Goal: Task Accomplishment & Management: Manage account settings

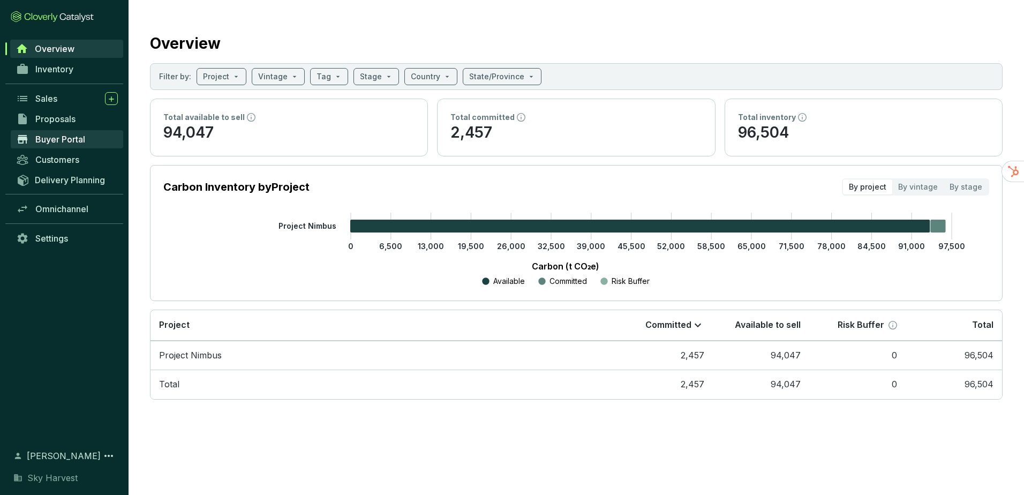
click at [84, 145] on link "Buyer Portal" at bounding box center [67, 139] width 112 height 18
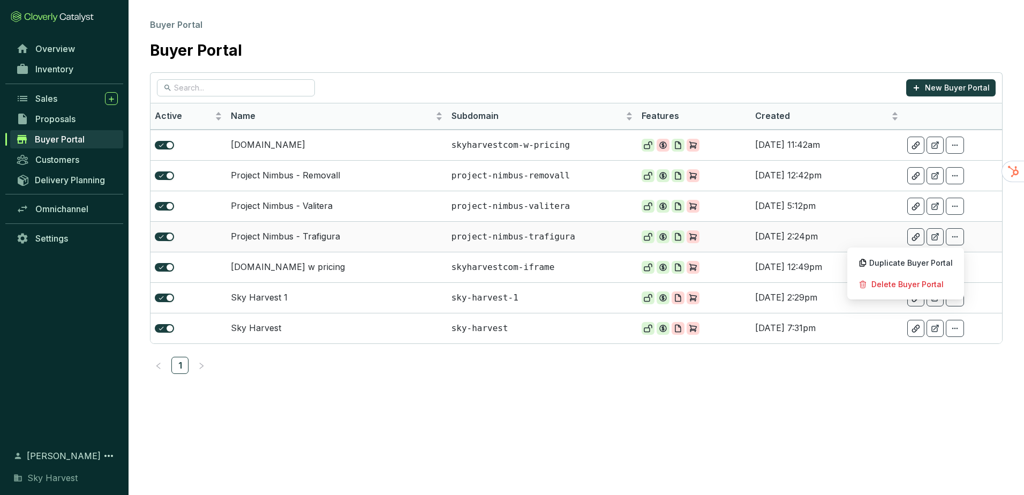
click at [955, 237] on icon at bounding box center [955, 237] width 6 height 2
click at [934, 259] on span "Duplicate Buyer Portal" at bounding box center [911, 263] width 84 height 9
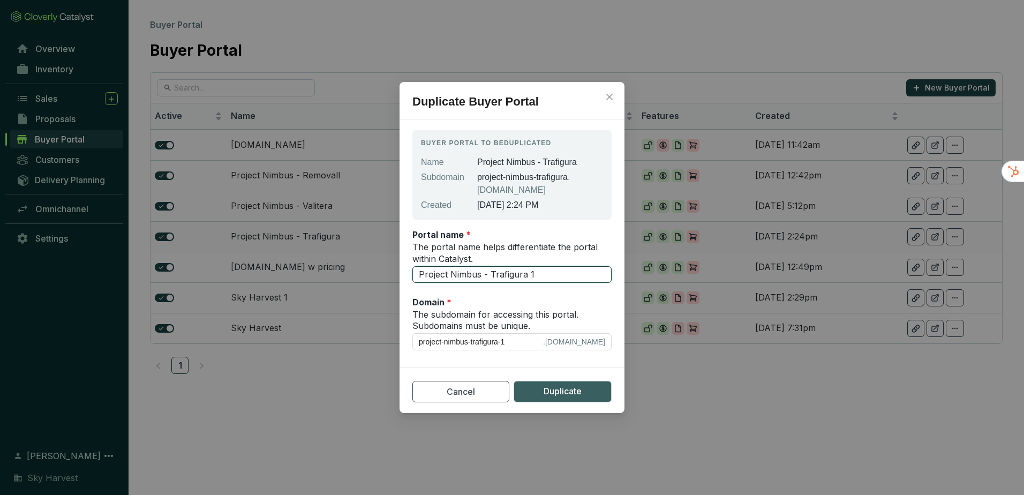
drag, startPoint x: 491, startPoint y: 276, endPoint x: 600, endPoint y: 274, distance: 109.3
click at [600, 274] on input "Project Nimbus - Trafigura 1" at bounding box center [511, 274] width 199 height 17
type input "Project Nimbus - C"
type input "project-nimbus-c"
type input "Project Nimbus - Ca"
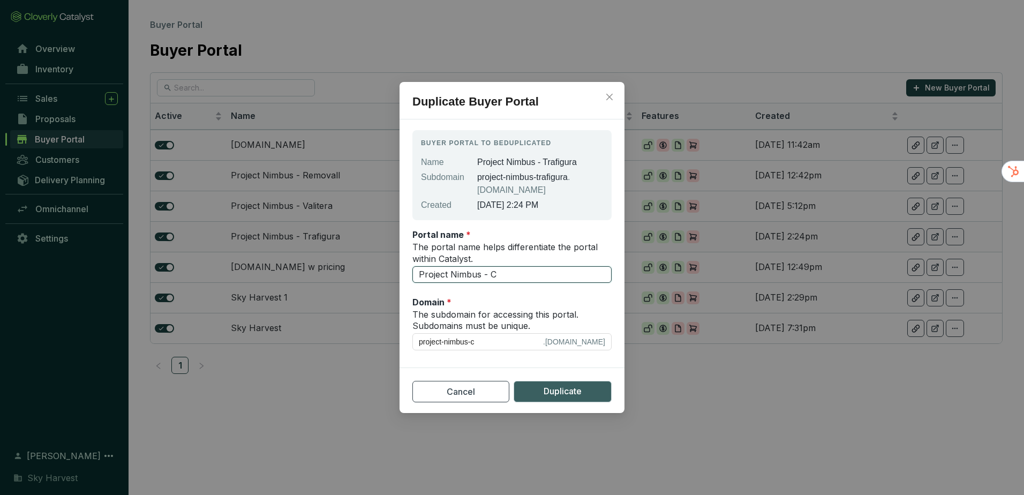
type input "project-nimbus-ca"
type input "Project Nimbus - Car"
type input "project-nimbus-car"
type input "Project Nimbus - Carb"
type input "project-nimbus-carb"
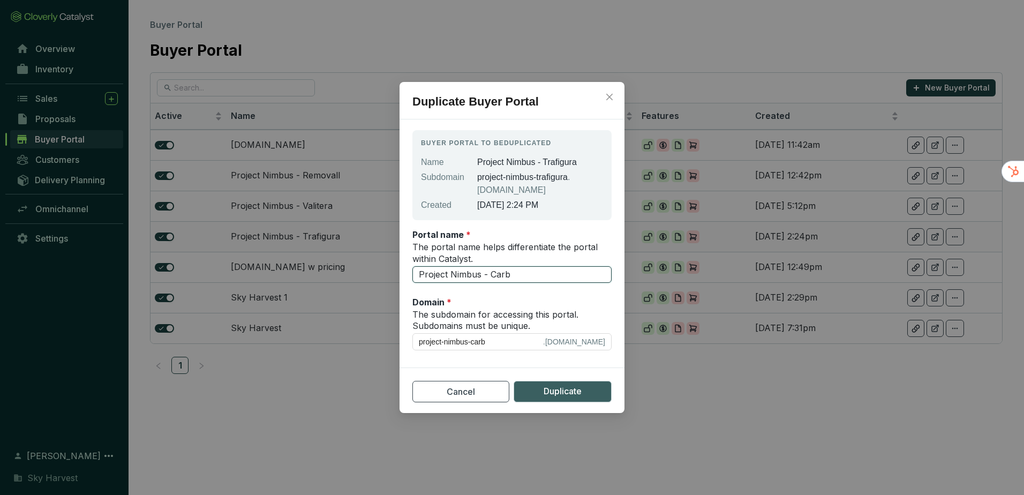
type input "Project Nimbus - Carbo"
type input "project-nimbus-carbo"
type input "Project Nimbus - Carbon"
type input "project-nimbus-carbon"
type input "Project Nimbus - CarbonB"
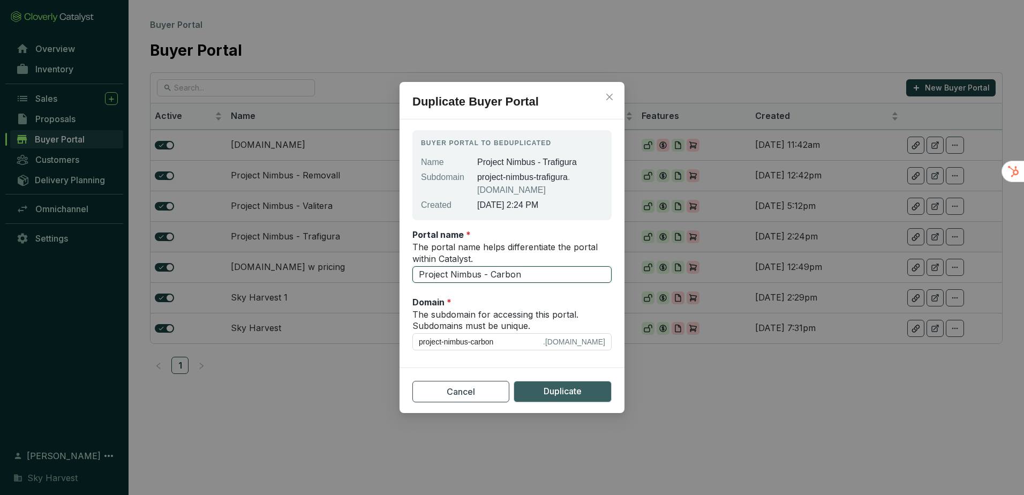
type input "project-nimbus-carbonb"
type input "Project Nimbus - CarbonBe"
type input "project-nimbus-carbonbe"
type input "Project Nimbus - CarbonBet"
type input "project-nimbus-carbonbet"
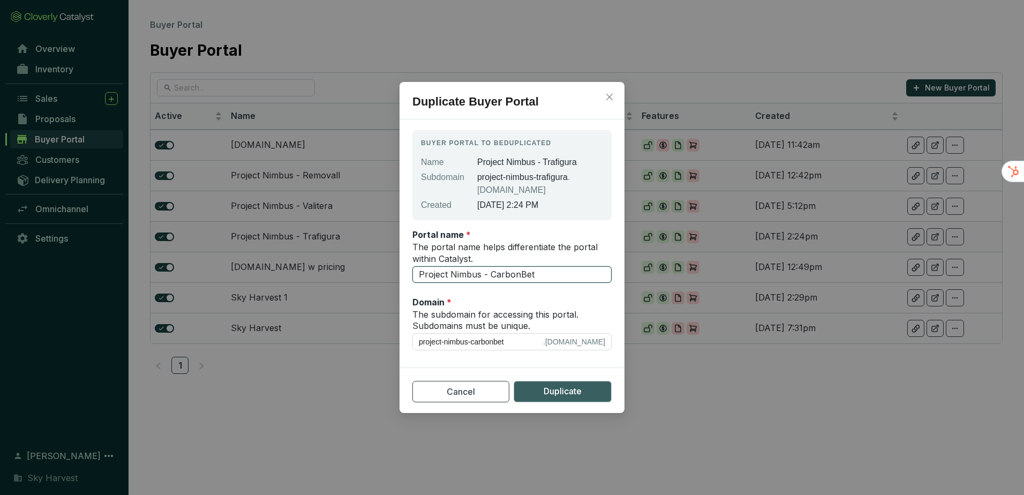
type input "Project Nimbus - CarbonBett"
type input "project-nimbus-carbonbett"
type input "Project Nimbus - CarbonBette"
type input "project-nimbus-carbonbette"
type input "Project Nimbus - CarbonBetter"
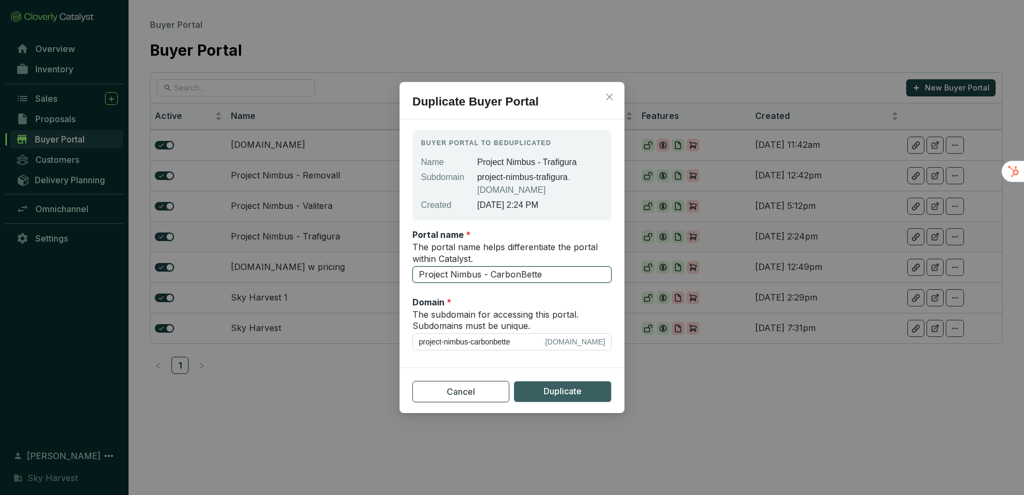
type input "project-nimbus-carbonbetter"
type input "Project Nimbus - CarbonBetter"
click at [551, 387] on span "Duplicate" at bounding box center [563, 391] width 38 height 13
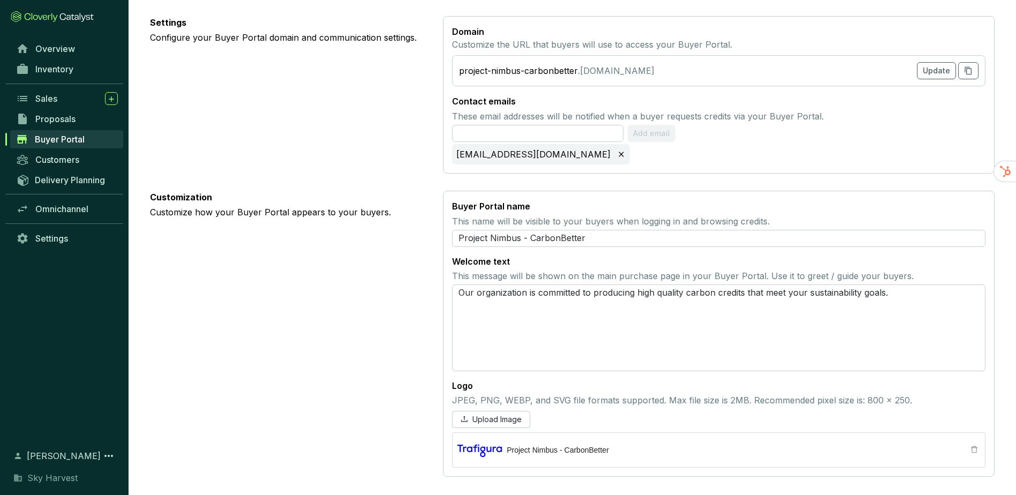
scroll to position [431, 0]
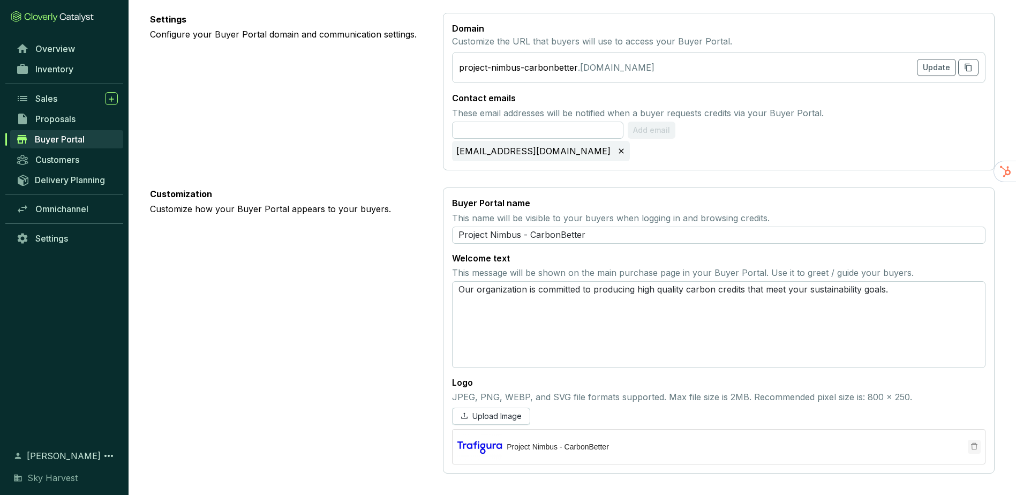
click at [971, 446] on icon "delete" at bounding box center [974, 445] width 7 height 7
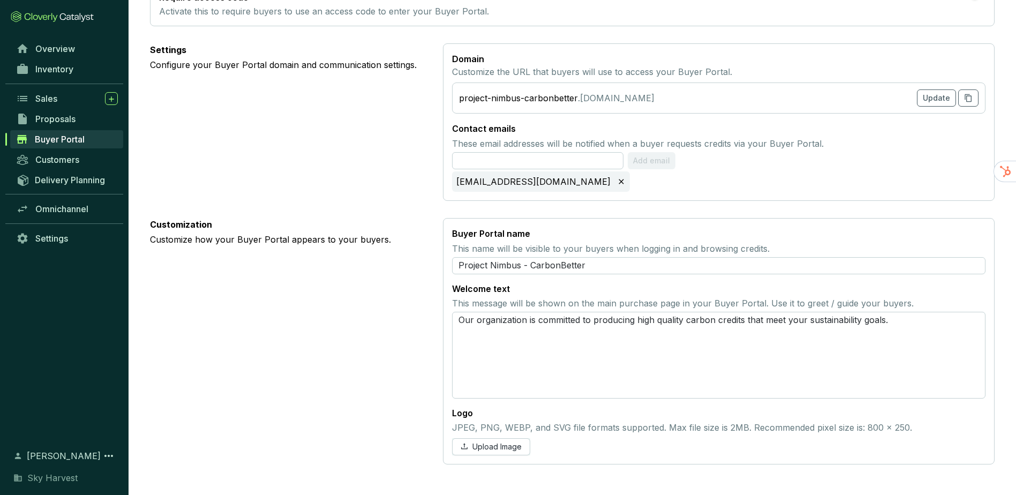
scroll to position [392, 0]
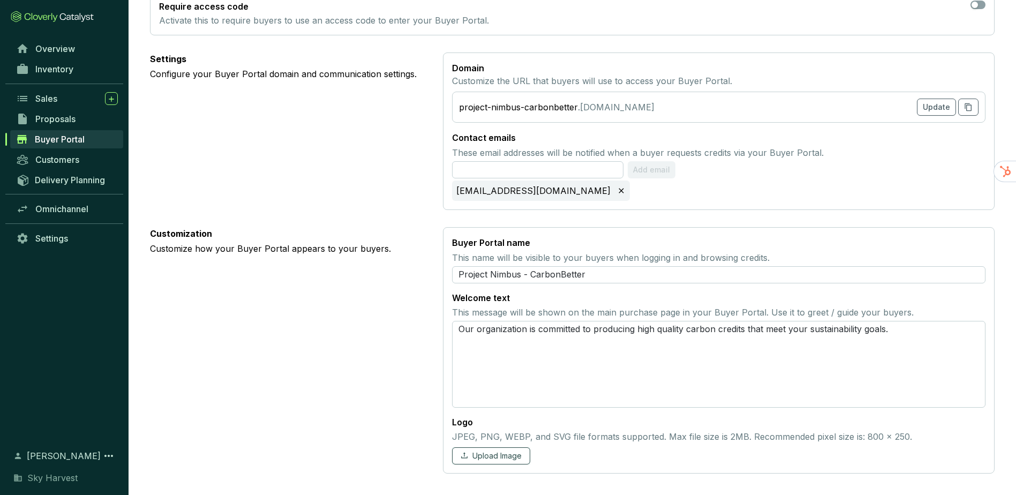
click at [485, 459] on span "Upload Image" at bounding box center [496, 456] width 49 height 11
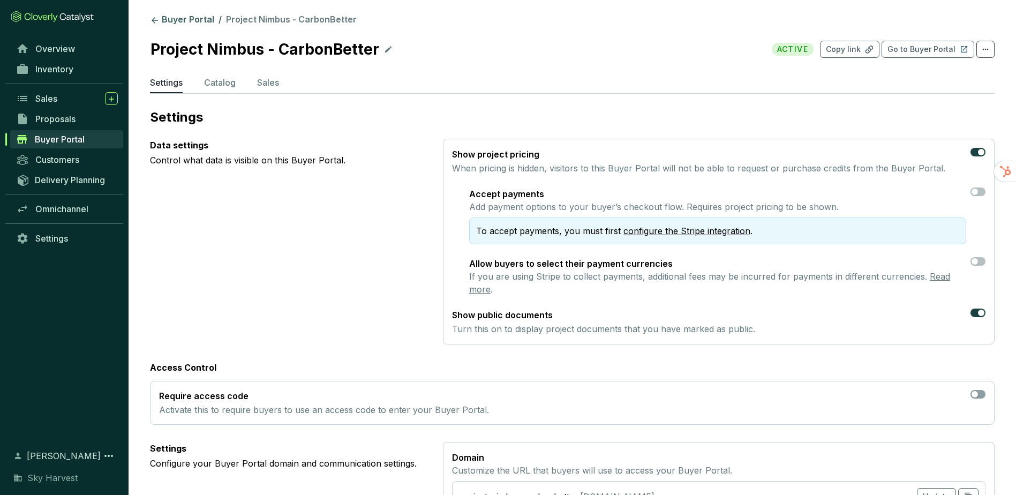
scroll to position [0, 0]
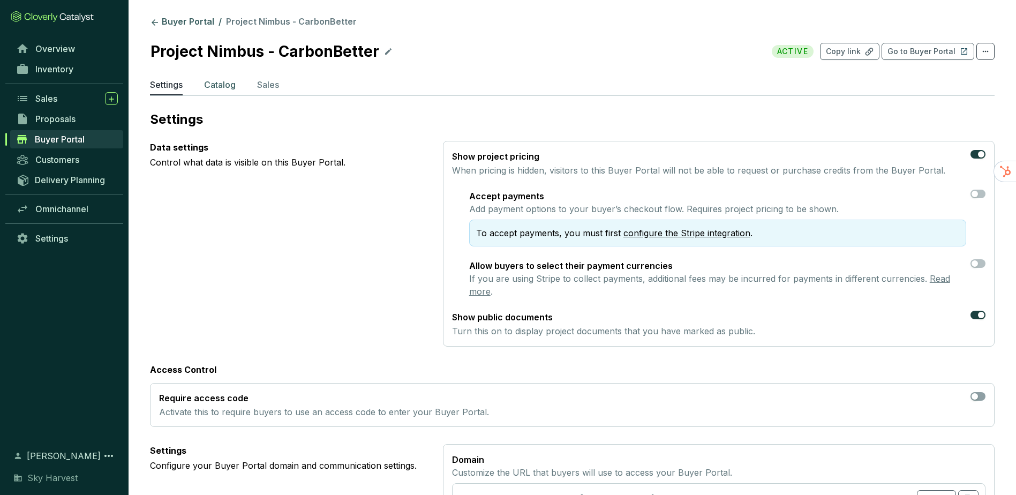
click at [213, 85] on p "Catalog" at bounding box center [220, 84] width 32 height 13
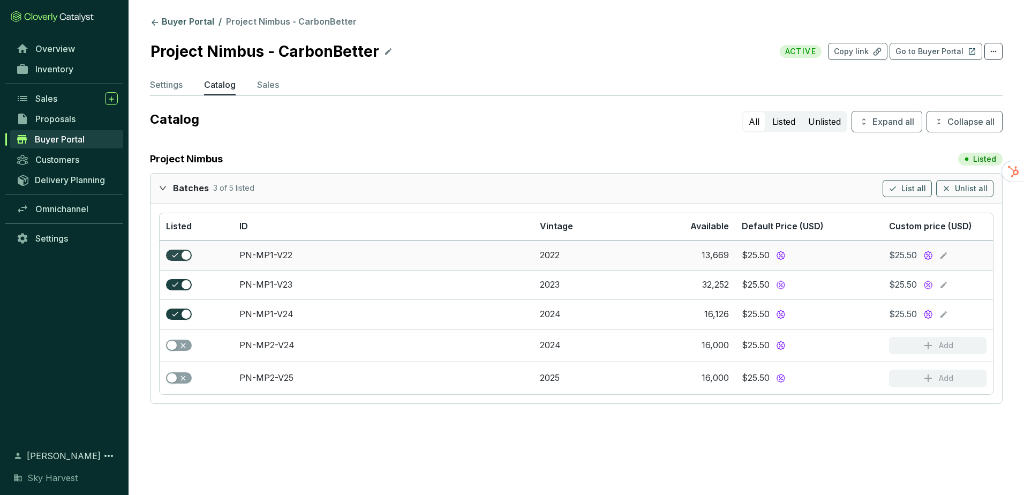
click at [174, 256] on span "button" at bounding box center [179, 256] width 26 height 12
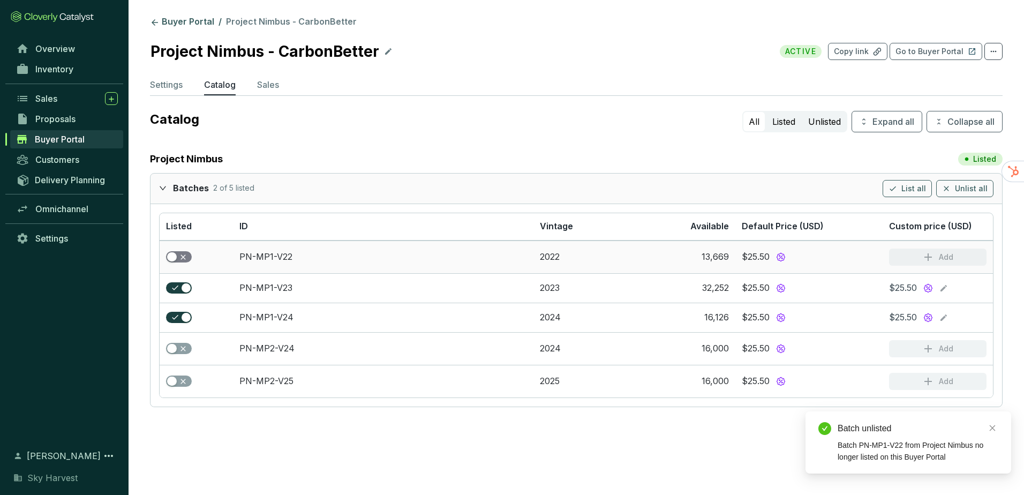
click at [174, 256] on div "button" at bounding box center [172, 257] width 10 height 10
click at [171, 283] on span "button" at bounding box center [179, 288] width 26 height 12
click at [171, 284] on span "button" at bounding box center [179, 290] width 26 height 12
click at [179, 320] on span "button" at bounding box center [179, 321] width 26 height 12
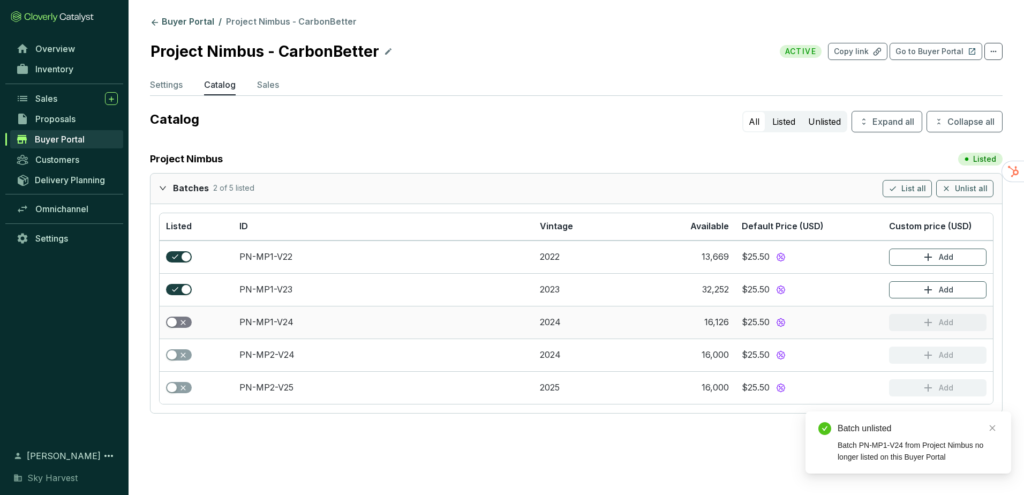
click at [179, 320] on span "button" at bounding box center [179, 323] width 26 height 12
click at [177, 358] on span "button" at bounding box center [179, 355] width 26 height 12
click at [175, 389] on div "button" at bounding box center [172, 388] width 10 height 10
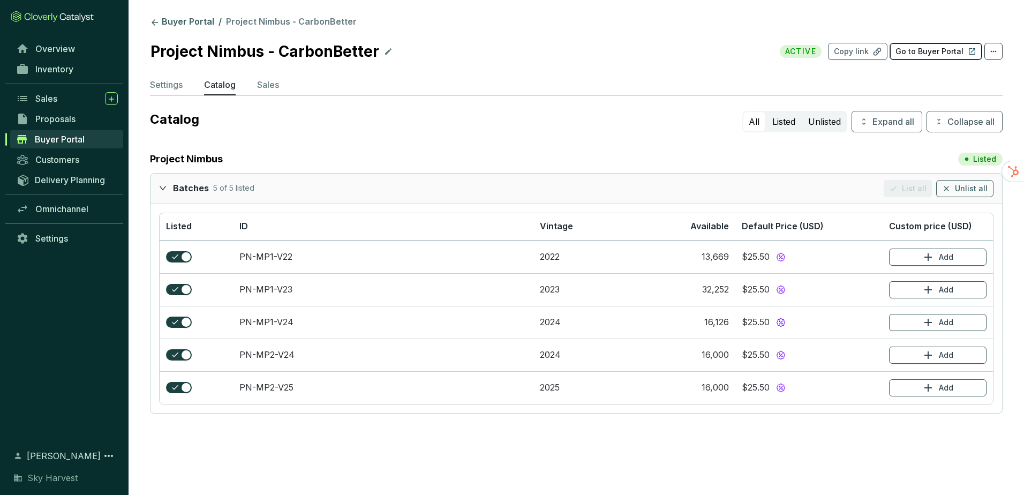
click at [903, 54] on p "Go to Buyer Portal" at bounding box center [930, 51] width 68 height 11
click at [166, 87] on p "Settings" at bounding box center [166, 84] width 33 height 13
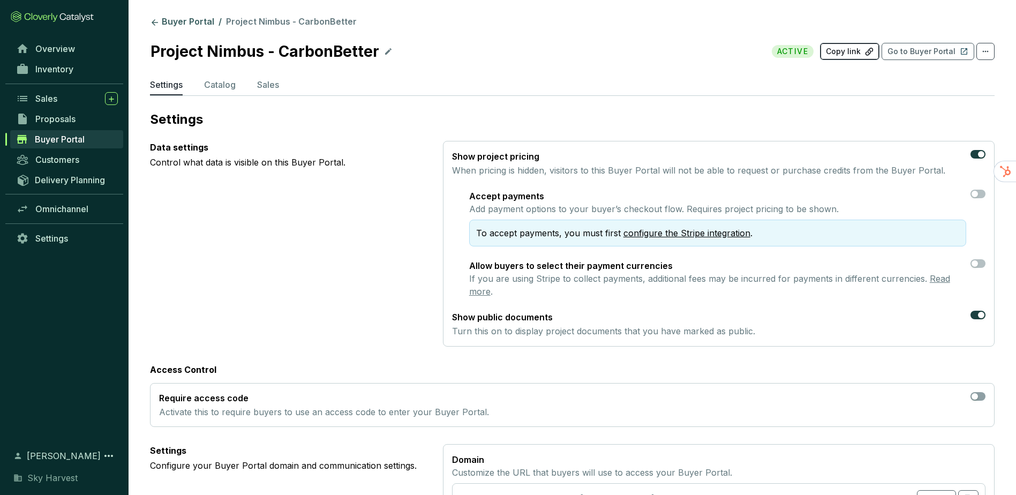
click at [852, 54] on p "Copy link" at bounding box center [843, 51] width 35 height 11
click at [168, 16] on section "Buyer Portal / Project Nimbus - CarbonBetter Project Nimbus - CarbonBetter ACTI…" at bounding box center [573, 463] width 888 height 926
click at [840, 51] on p "Copy link" at bounding box center [843, 51] width 35 height 11
